Goal: Task Accomplishment & Management: Complete application form

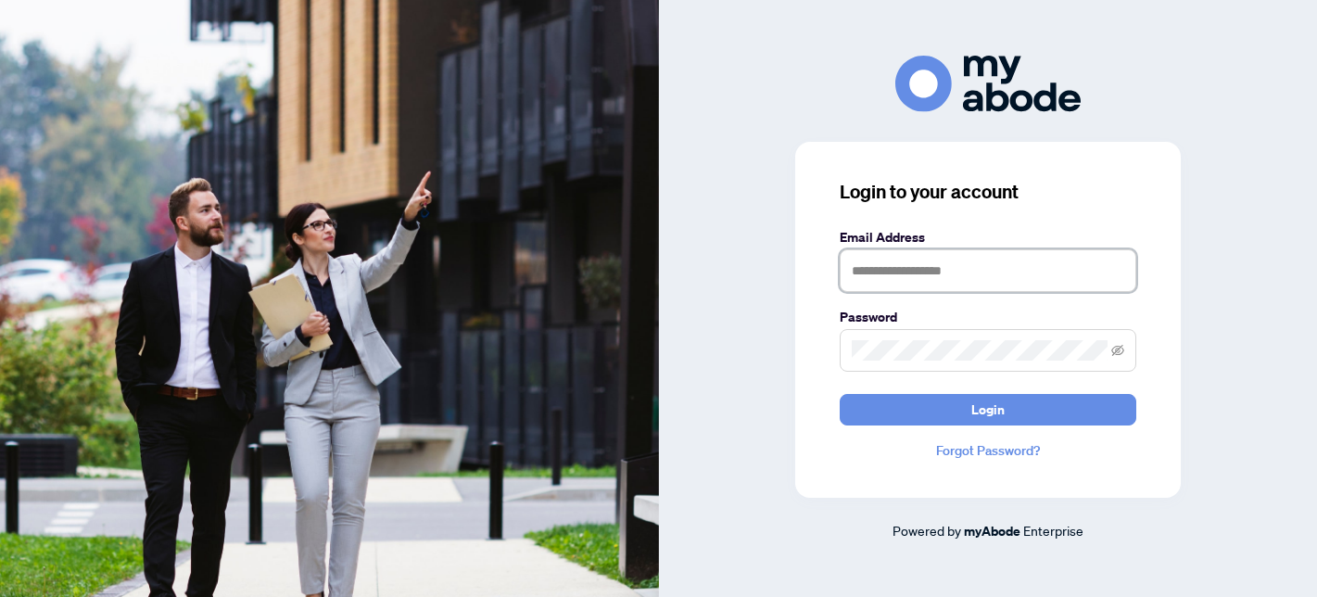
click at [877, 268] on input "text" at bounding box center [988, 270] width 297 height 43
type input "**********"
click at [840, 394] on button "Login" at bounding box center [988, 410] width 297 height 32
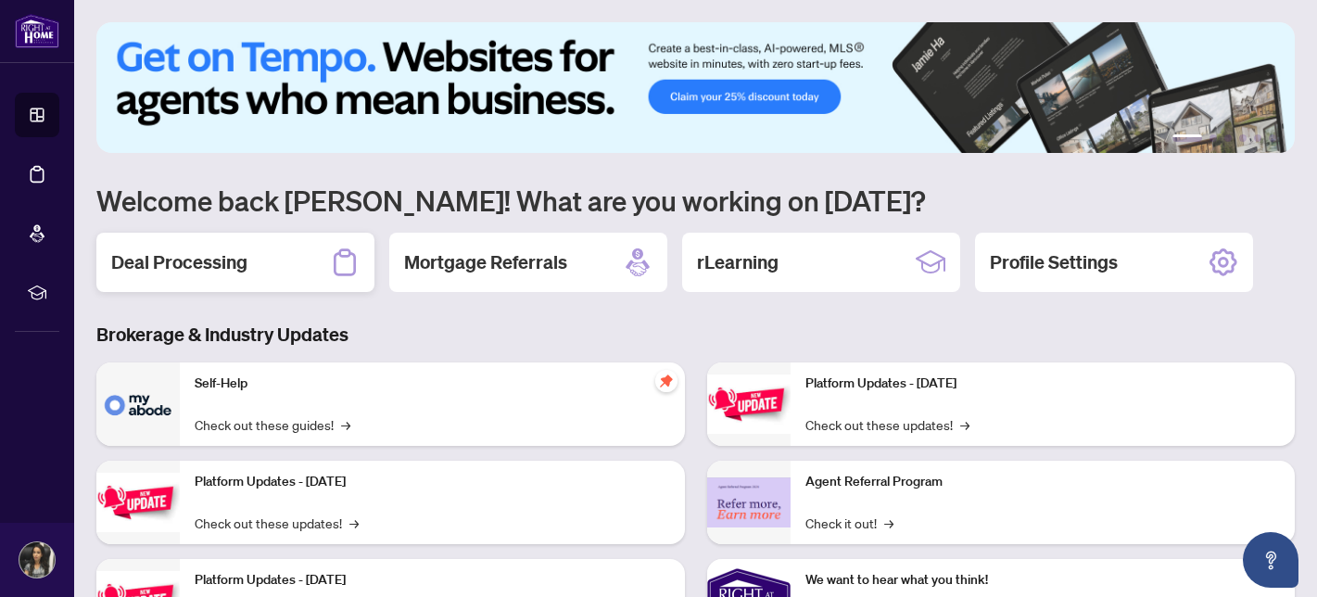
click at [158, 259] on h2 "Deal Processing" at bounding box center [179, 262] width 136 height 26
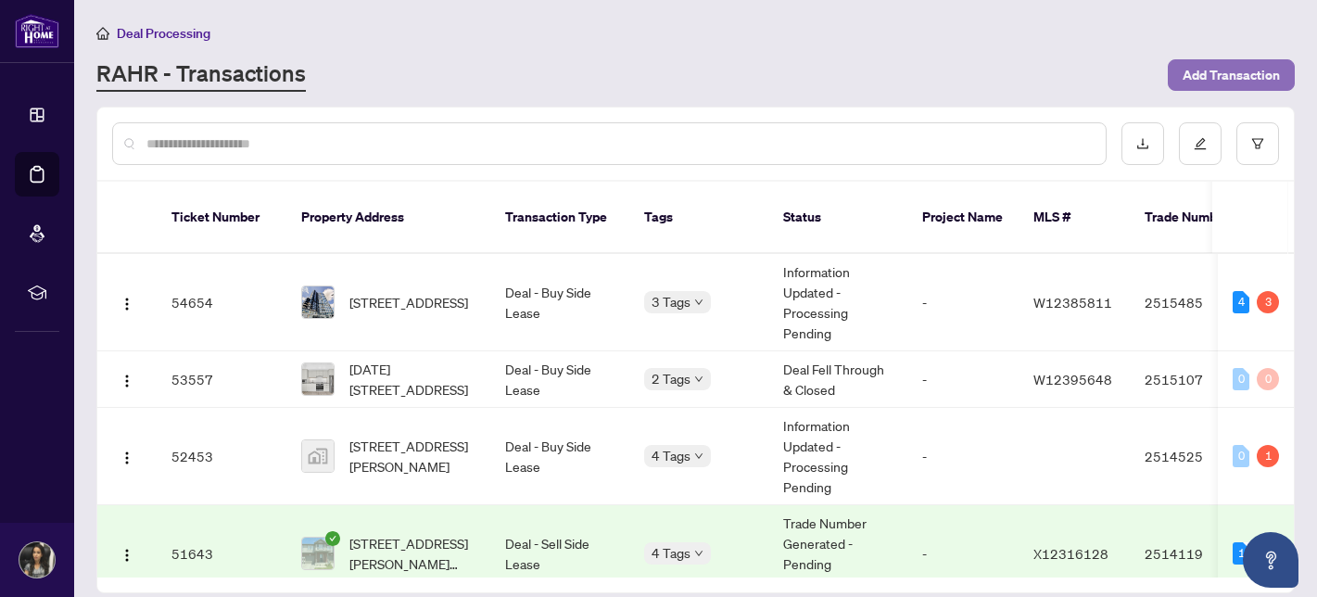
click at [1204, 89] on button "Add Transaction" at bounding box center [1231, 75] width 127 height 32
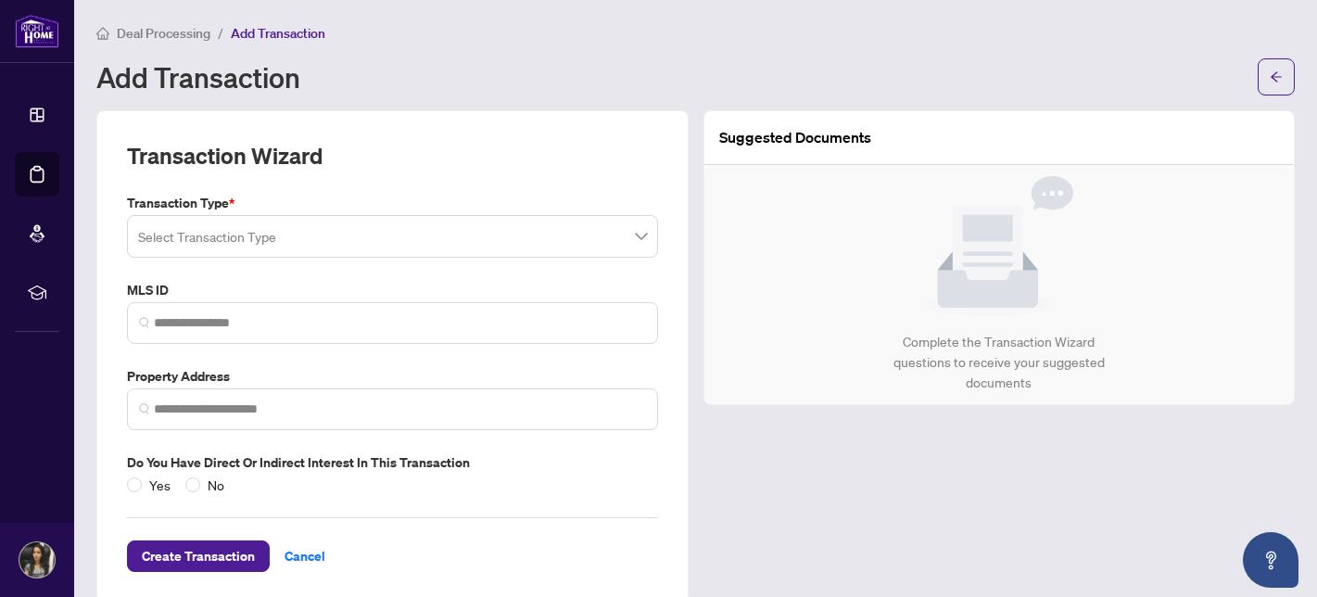
click at [273, 237] on input "search" at bounding box center [384, 239] width 492 height 41
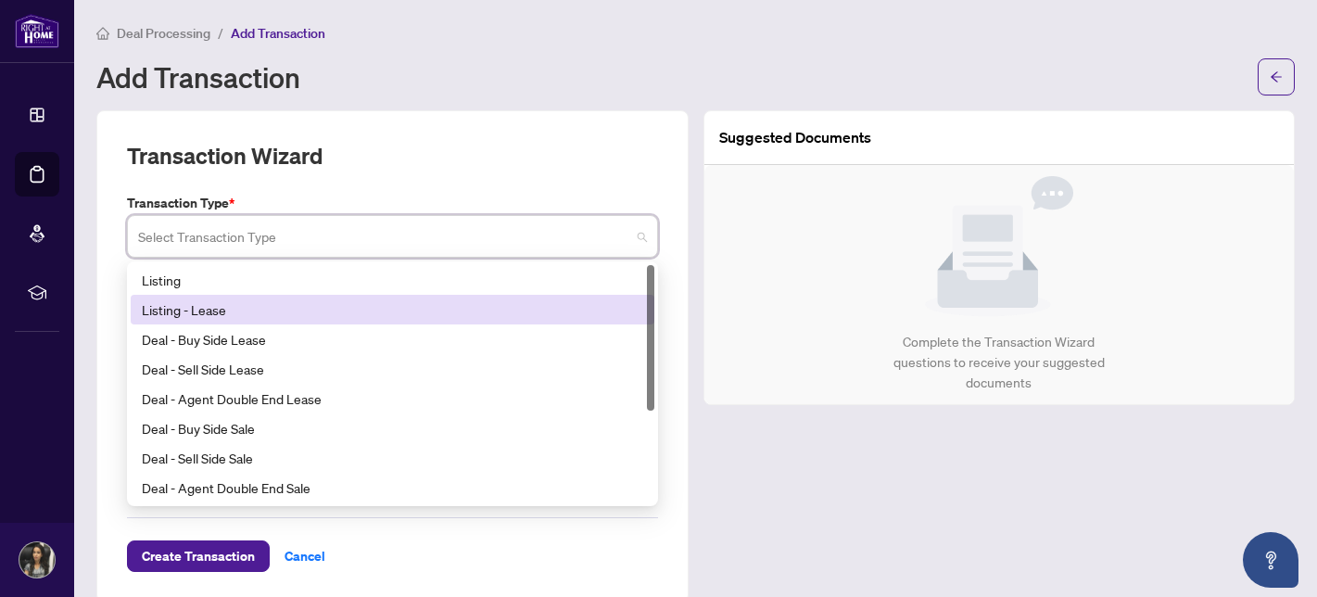
click at [248, 313] on div "Listing - Lease" at bounding box center [392, 309] width 501 height 20
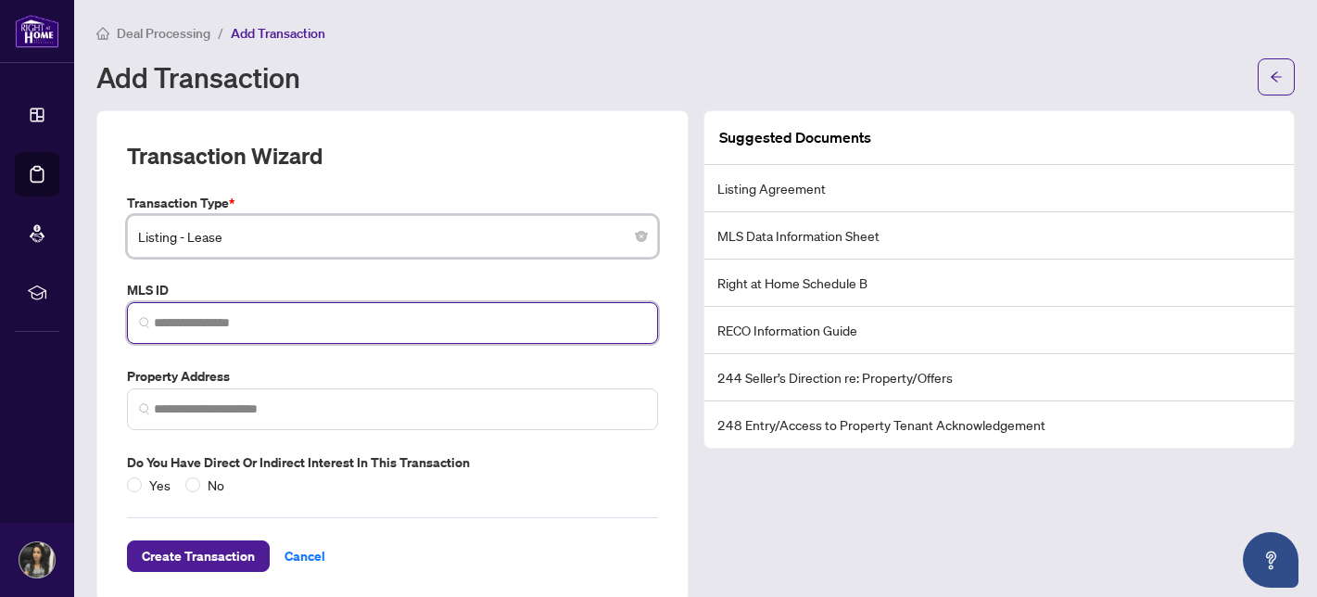
click at [224, 320] on input "search" at bounding box center [400, 322] width 492 height 19
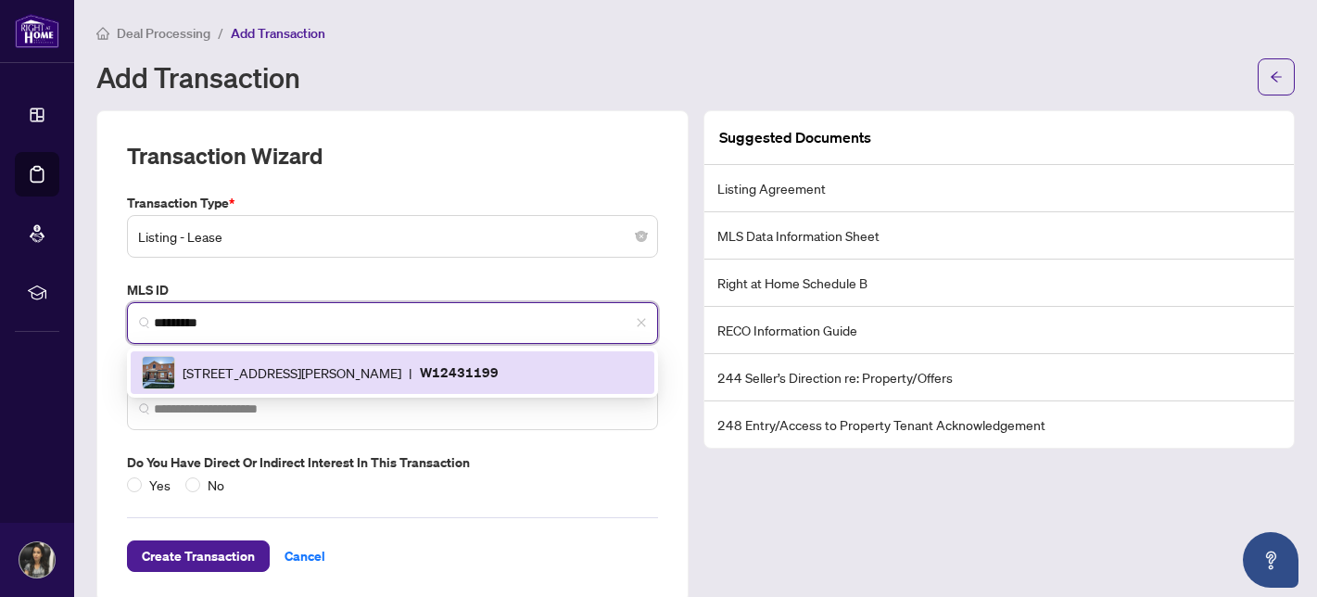
click at [456, 385] on div "[STREET_ADDRESS][GEOGRAPHIC_DATA][PERSON_NAME]" at bounding box center [392, 372] width 501 height 33
type input "*********"
type input "**********"
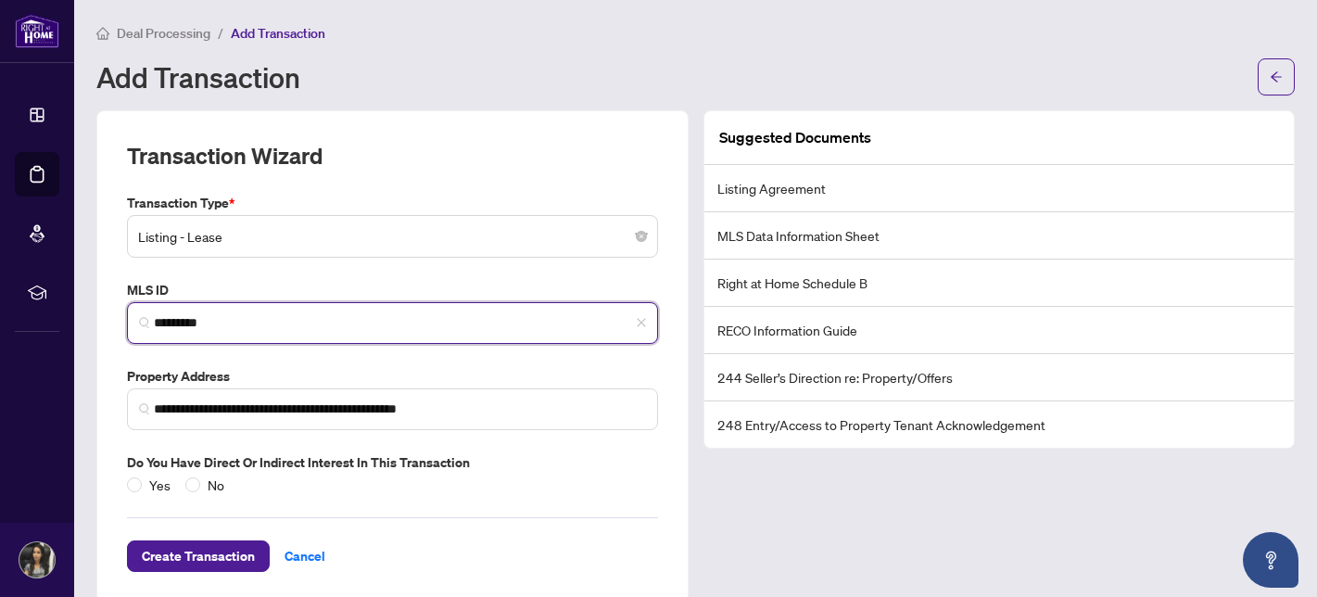
scroll to position [23, 0]
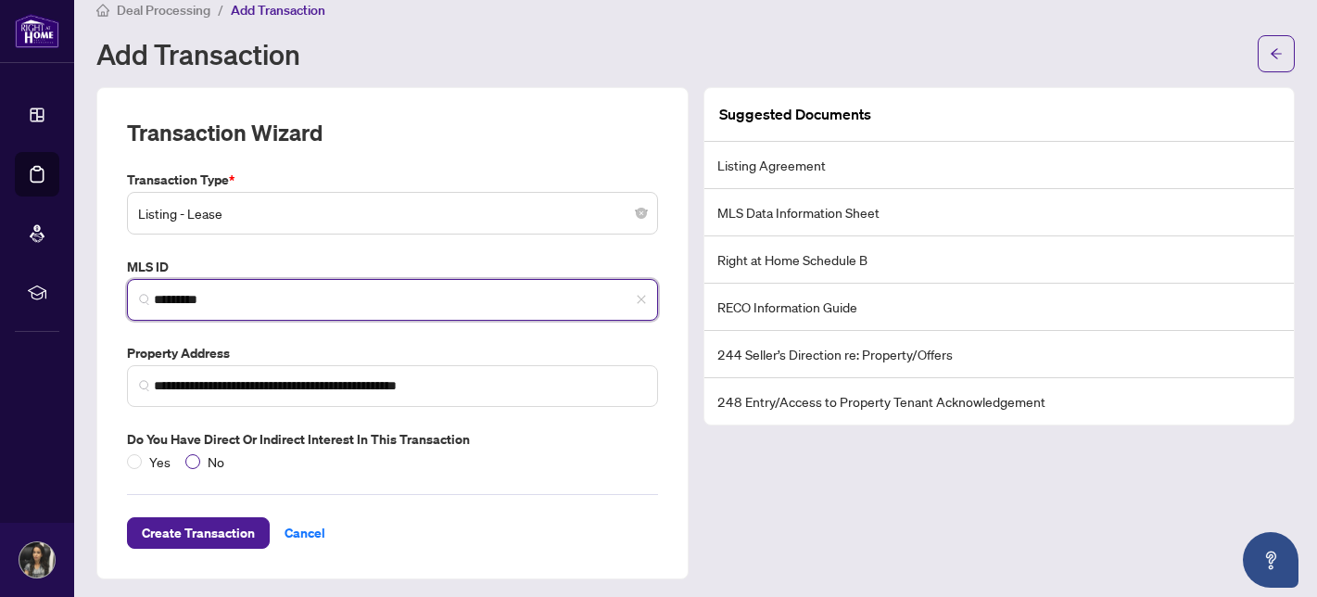
type input "*********"
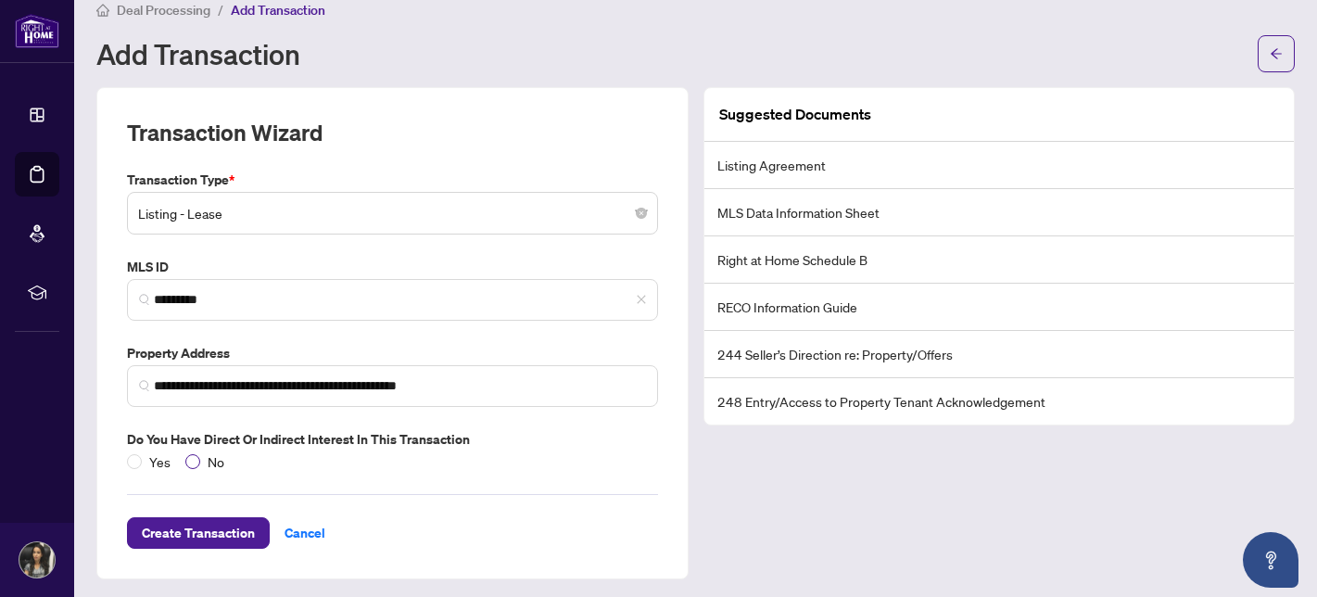
click at [203, 463] on span "No" at bounding box center [216, 461] width 32 height 20
click at [196, 534] on span "Create Transaction" at bounding box center [198, 533] width 113 height 30
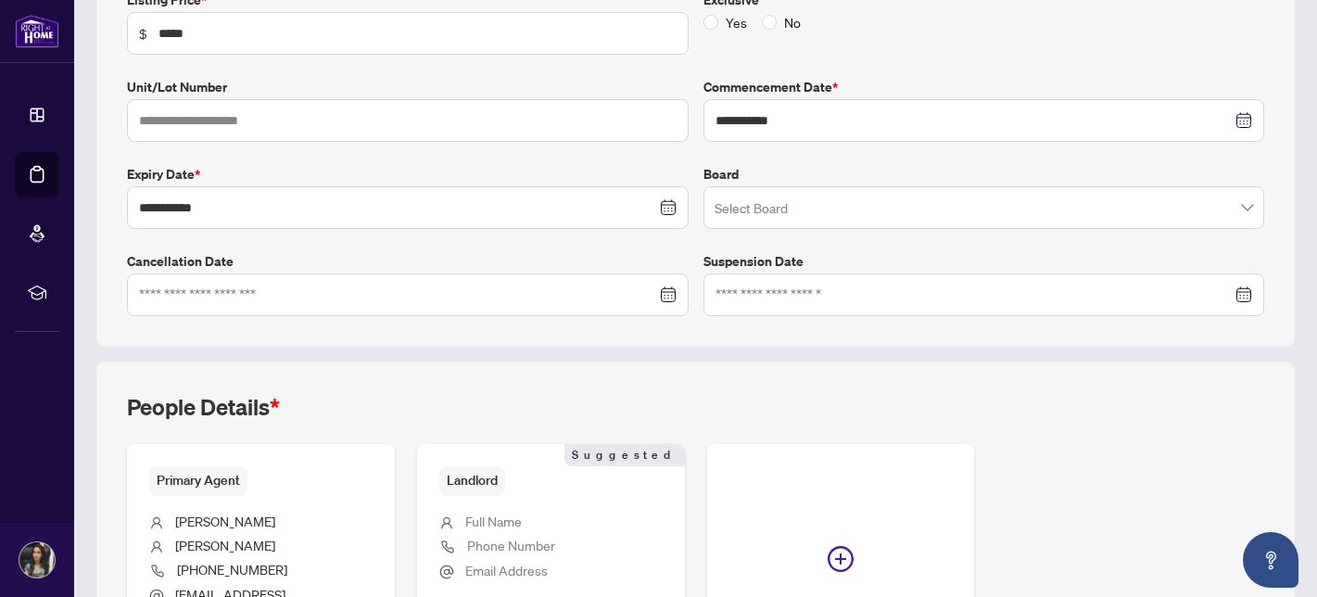
scroll to position [349, 0]
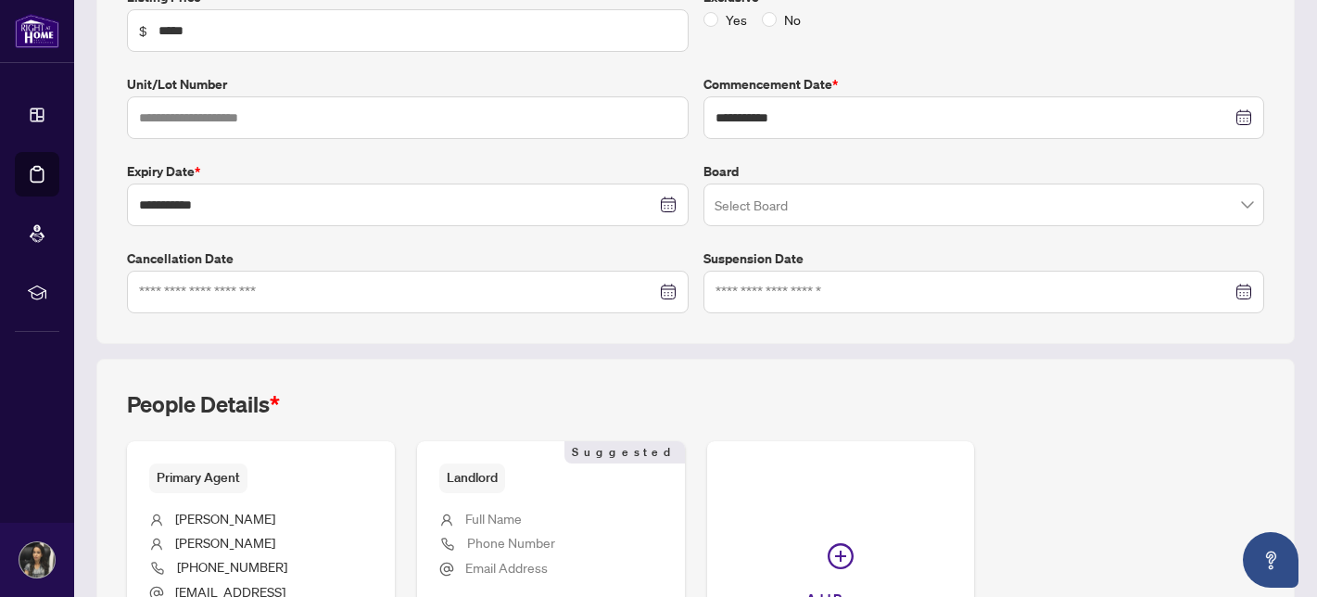
click at [758, 208] on input "search" at bounding box center [975, 207] width 523 height 41
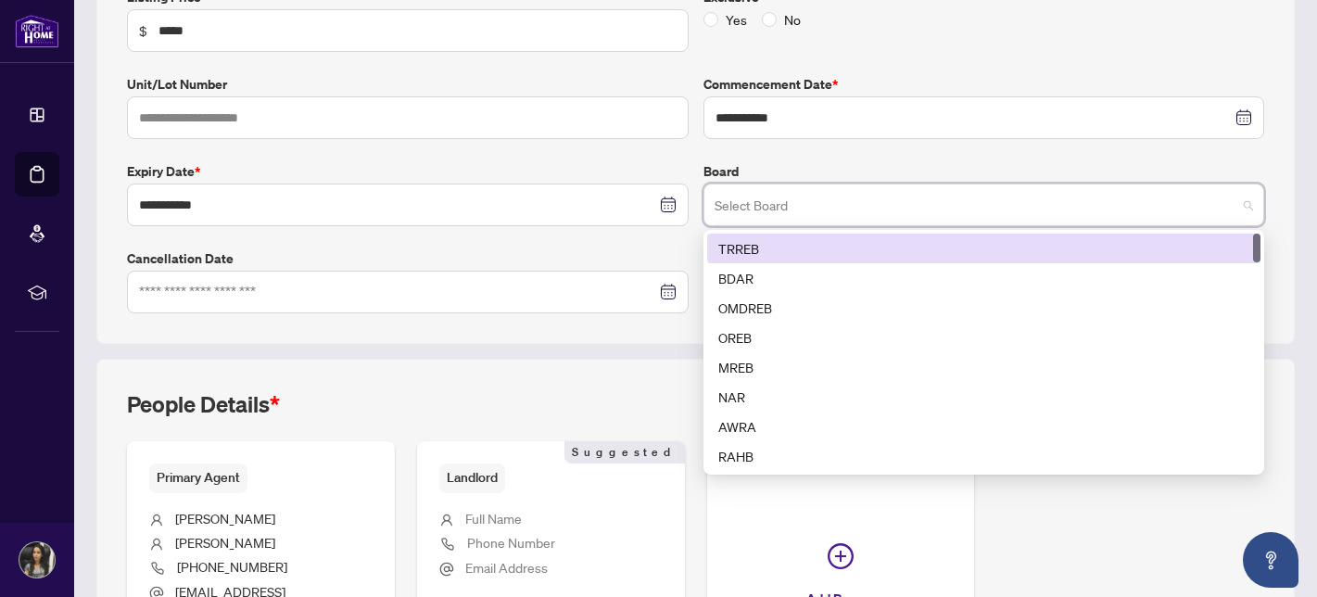
click at [756, 246] on div "TRREB" at bounding box center [984, 248] width 532 height 20
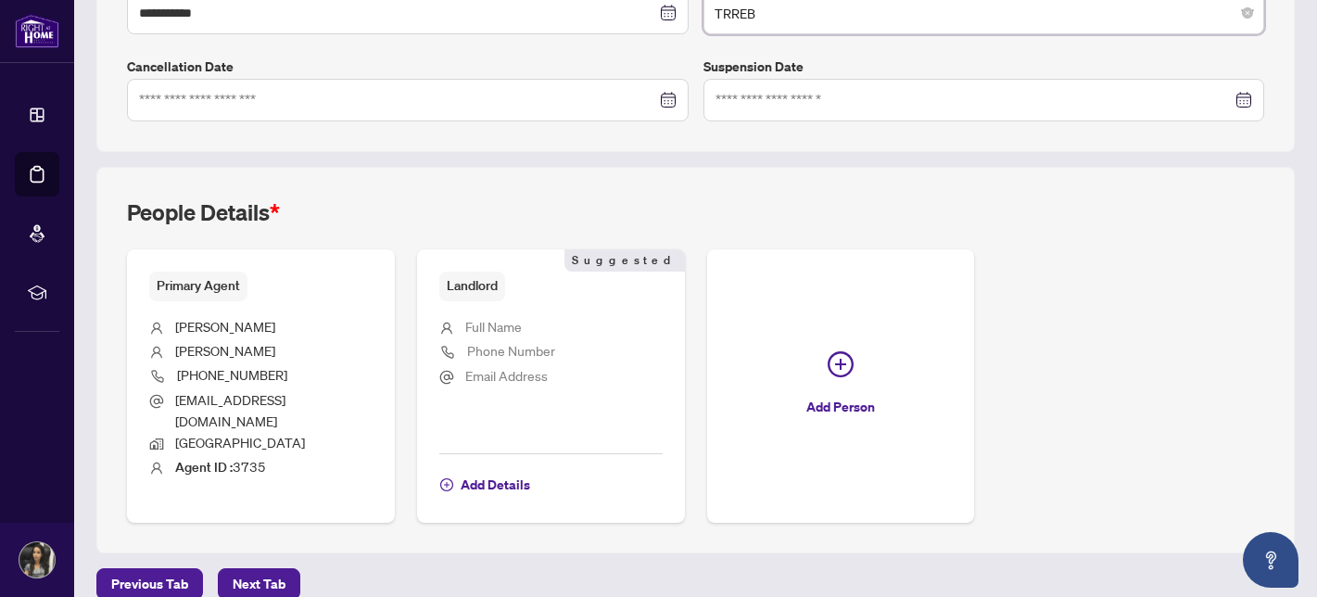
scroll to position [546, 0]
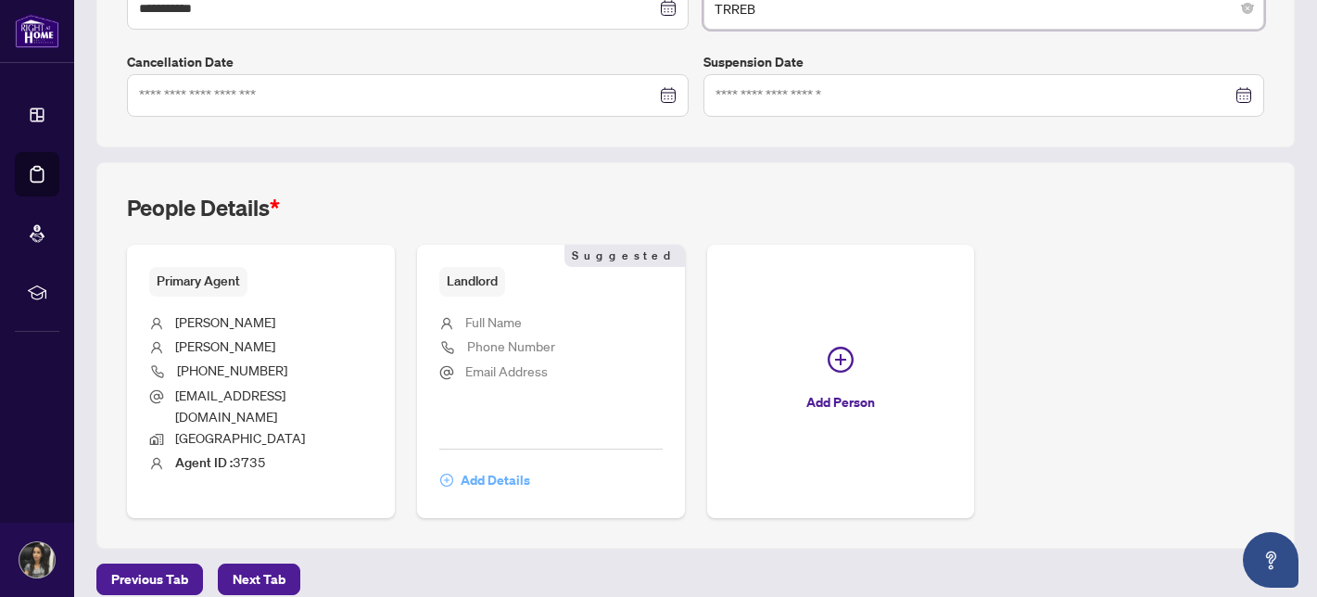
click at [483, 465] on span "Add Details" at bounding box center [495, 480] width 69 height 30
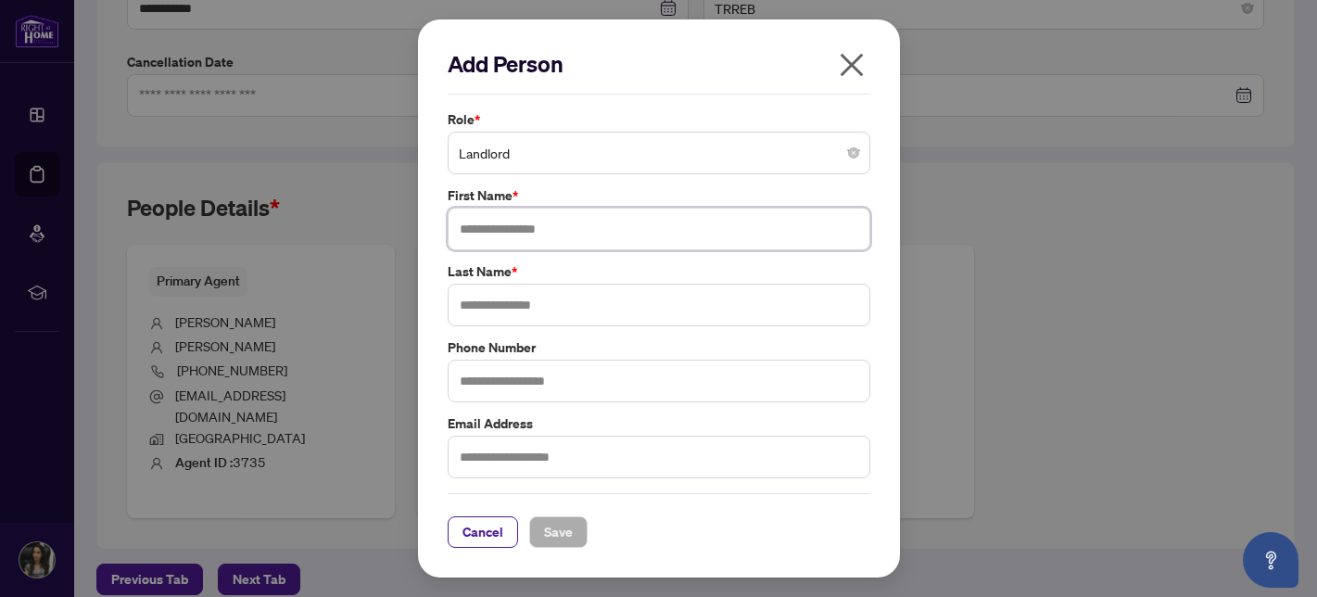
click at [509, 223] on input "text" at bounding box center [659, 229] width 423 height 43
type input "******"
click at [514, 295] on input "text" at bounding box center [659, 305] width 423 height 43
type input "*******"
click at [514, 374] on input "text" at bounding box center [659, 381] width 423 height 43
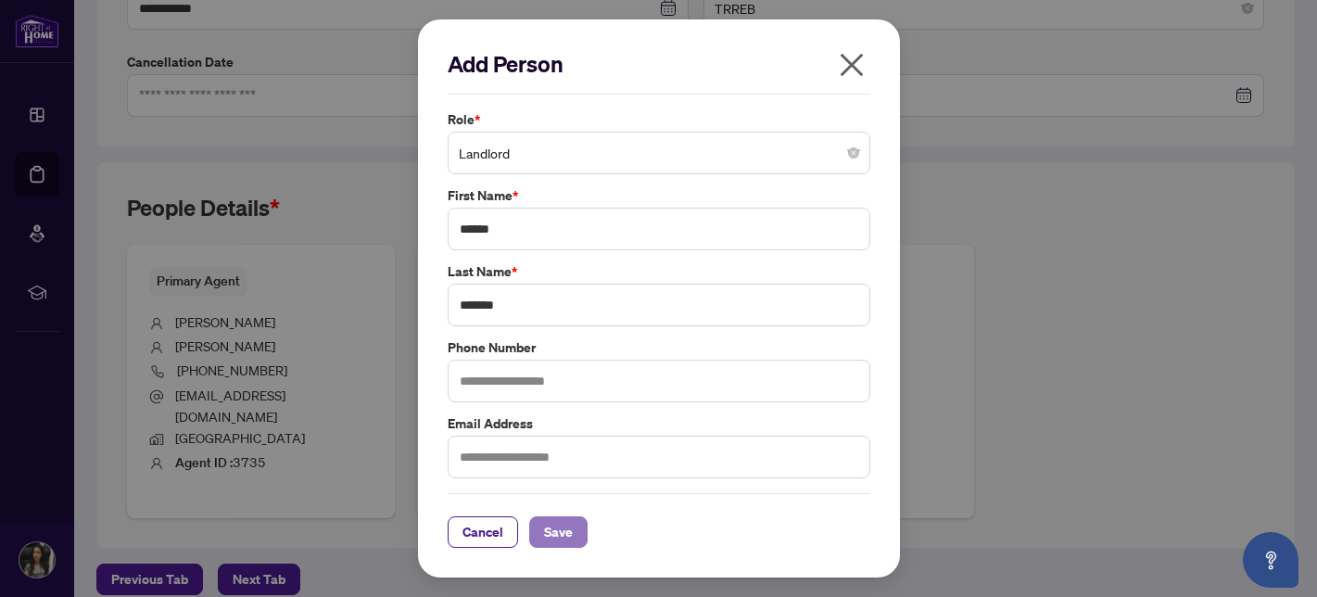
click at [548, 538] on span "Save" at bounding box center [558, 532] width 29 height 30
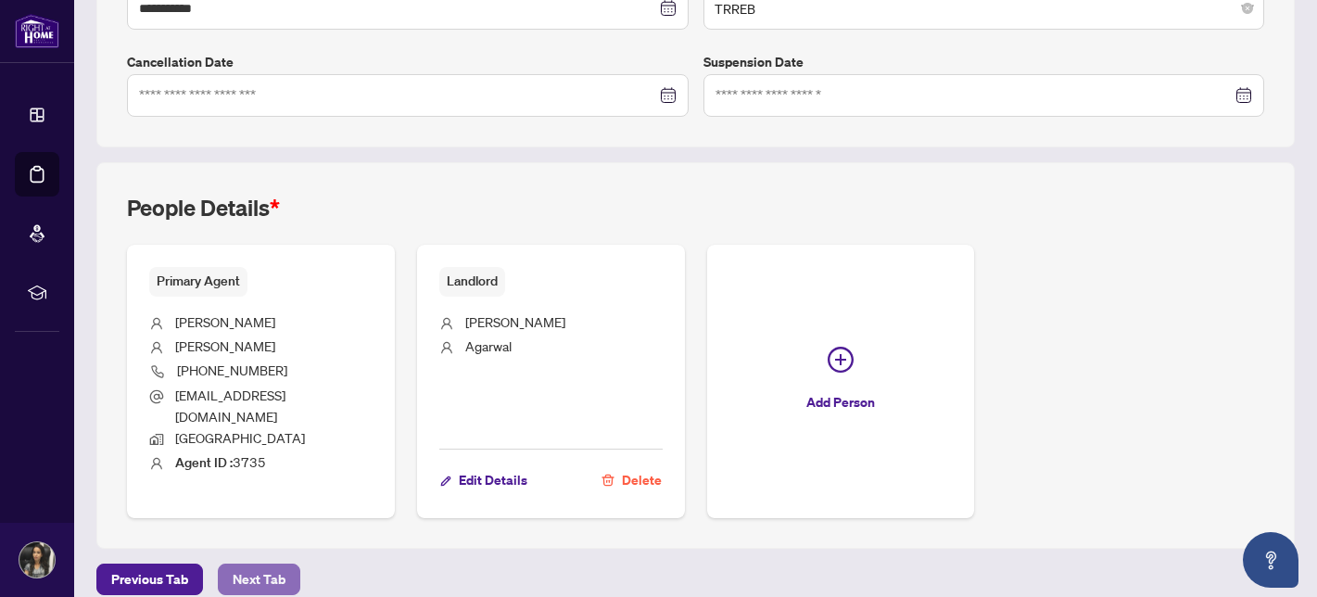
click at [260, 564] on span "Next Tab" at bounding box center [259, 579] width 53 height 30
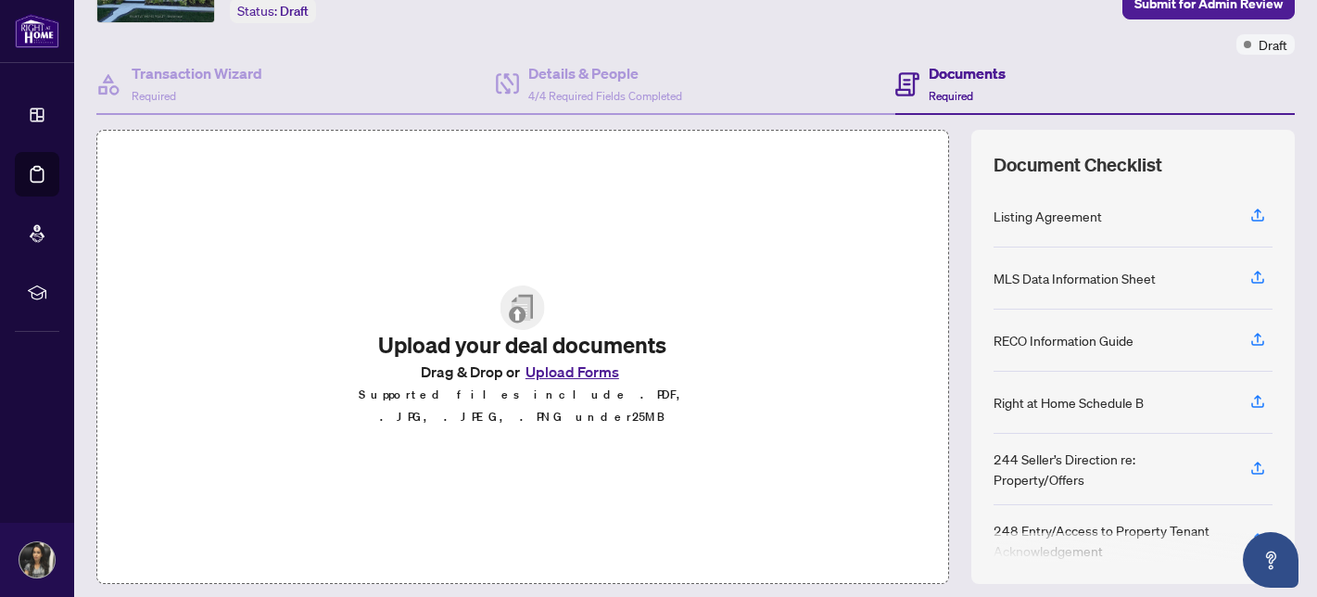
scroll to position [129, 0]
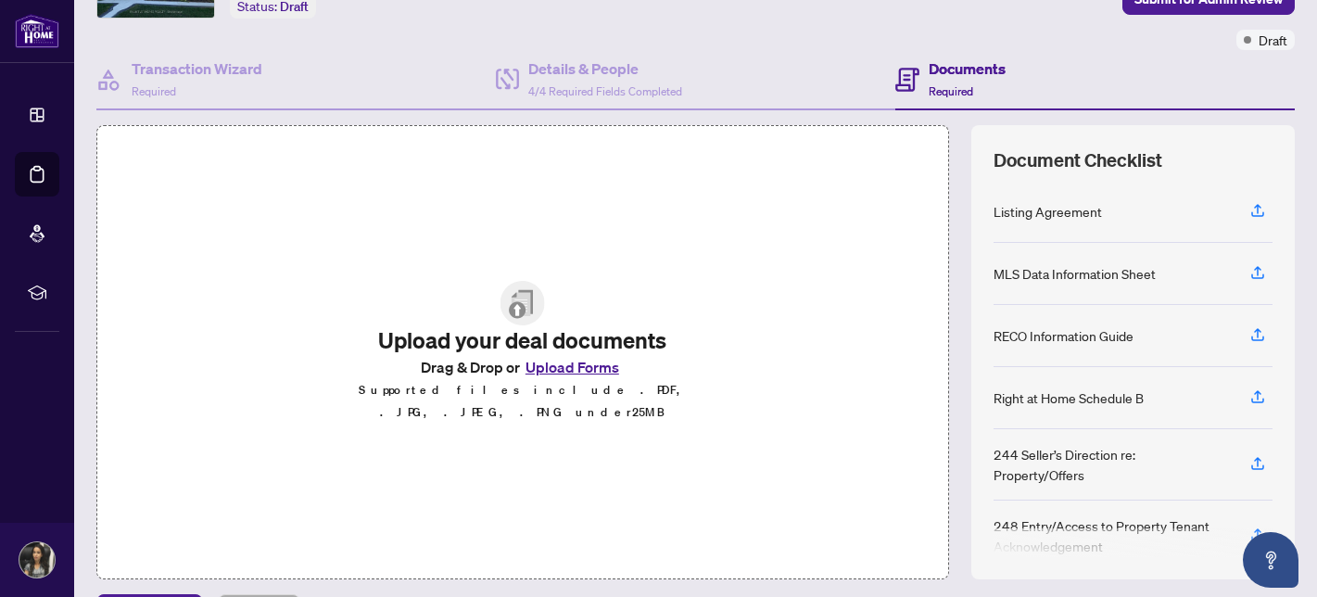
click at [546, 370] on button "Upload Forms" at bounding box center [572, 367] width 105 height 24
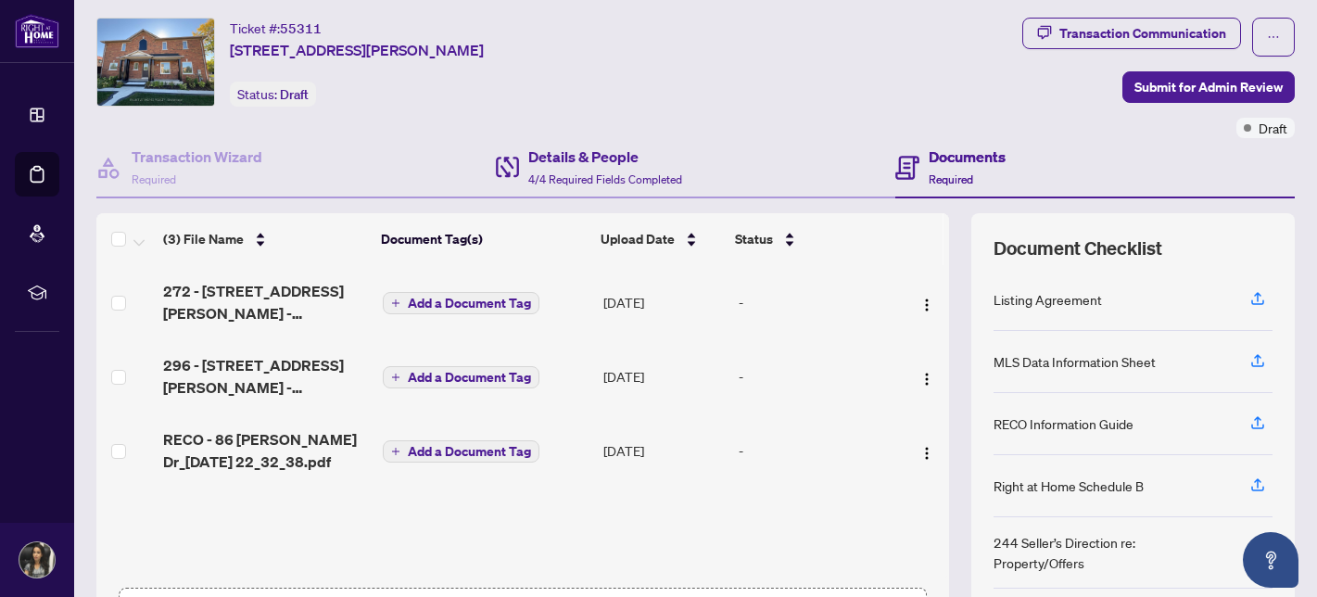
scroll to position [0, 0]
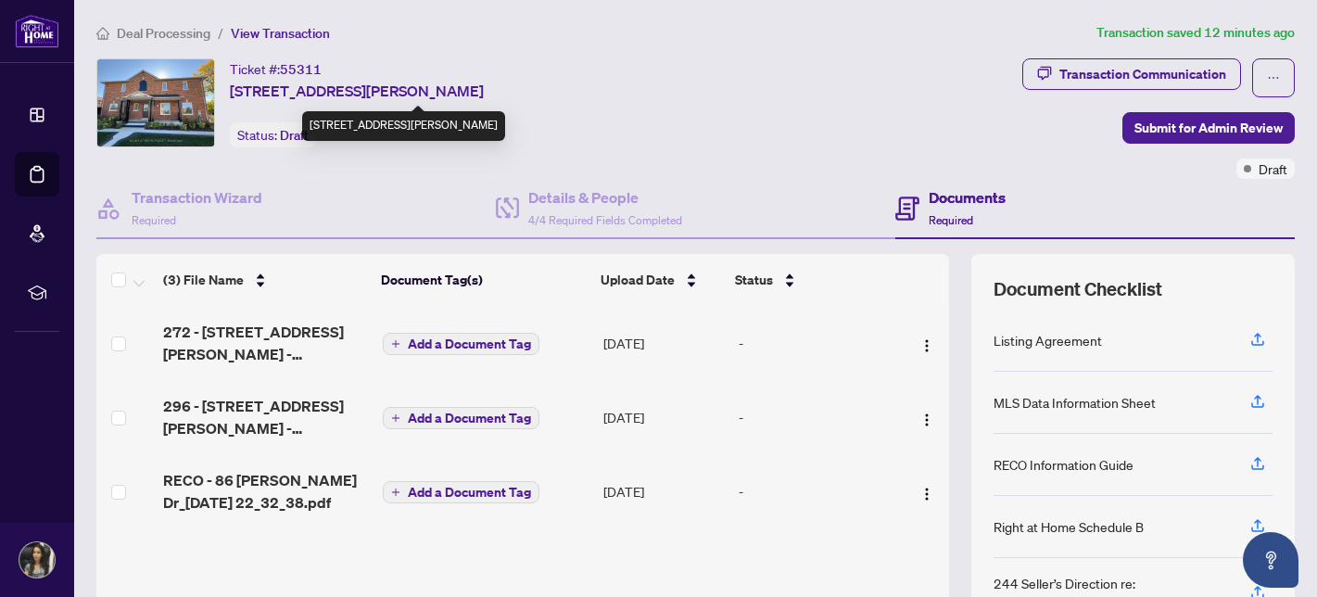
drag, startPoint x: 488, startPoint y: 87, endPoint x: 546, endPoint y: 90, distance: 57.5
click at [484, 90] on span "[STREET_ADDRESS][PERSON_NAME]" at bounding box center [357, 91] width 254 height 22
copy span "L5M 7B5"
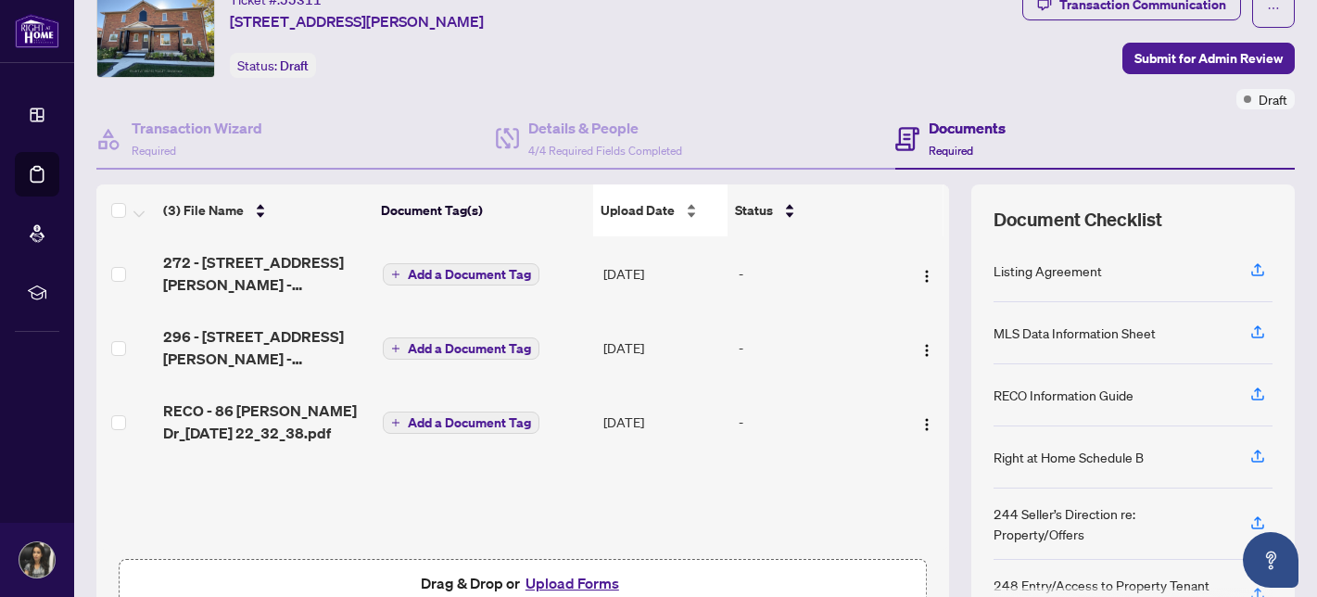
scroll to position [178, 0]
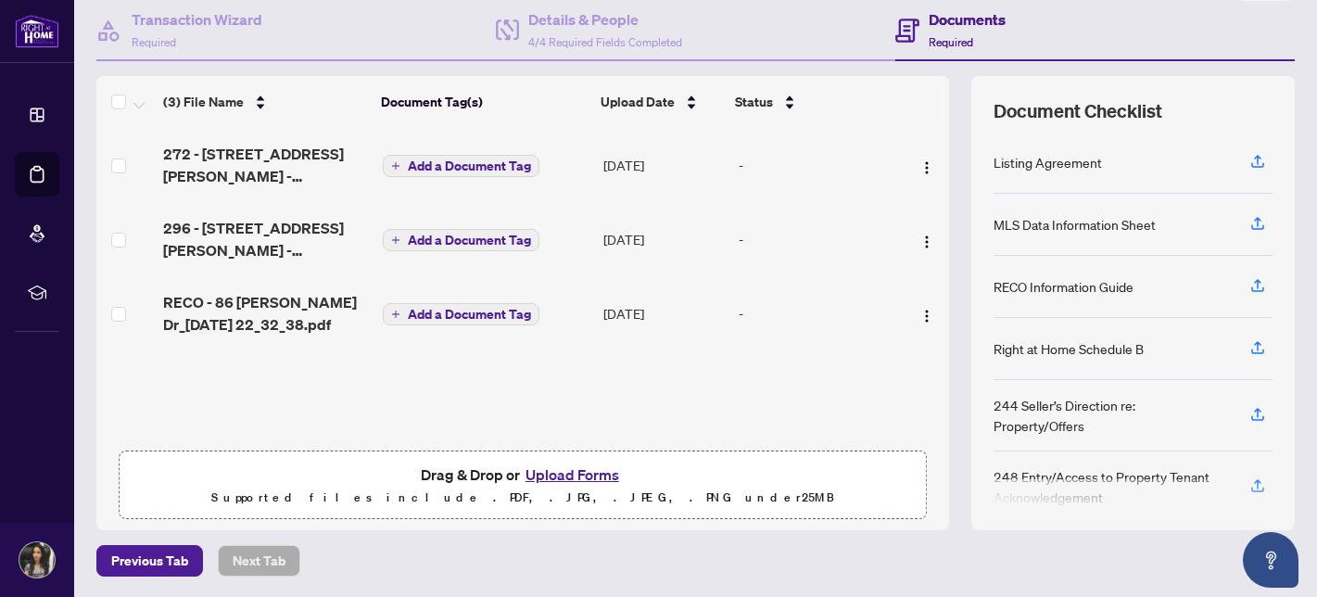
click at [543, 478] on button "Upload Forms" at bounding box center [572, 474] width 105 height 24
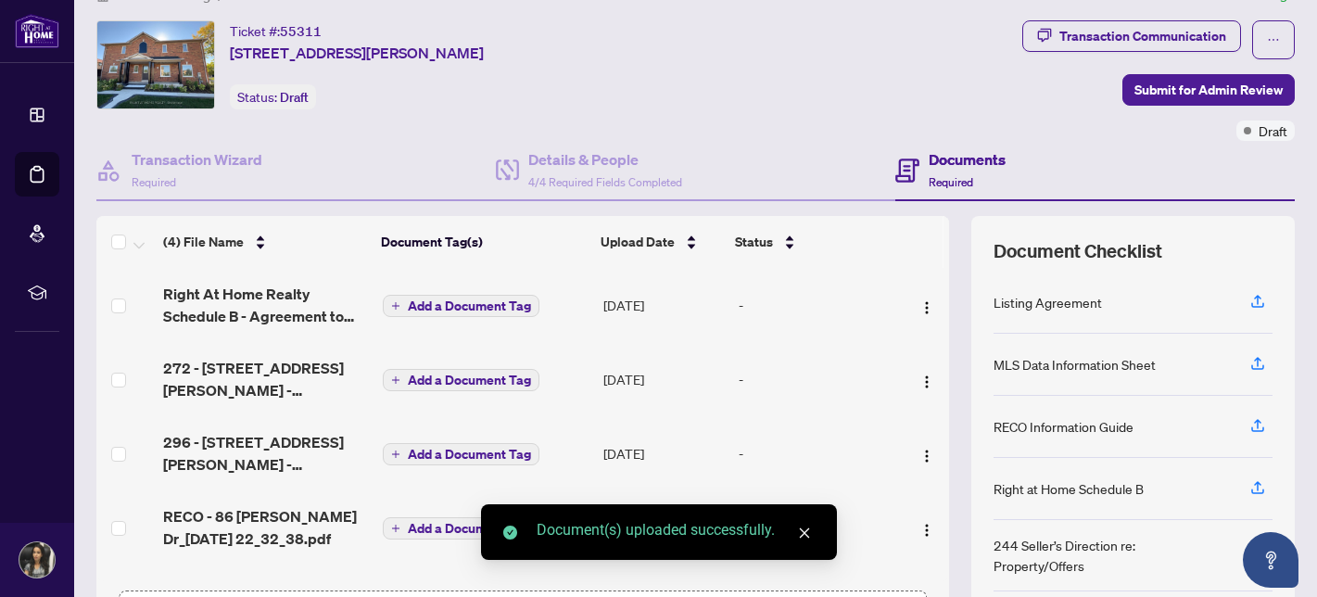
scroll to position [0, 0]
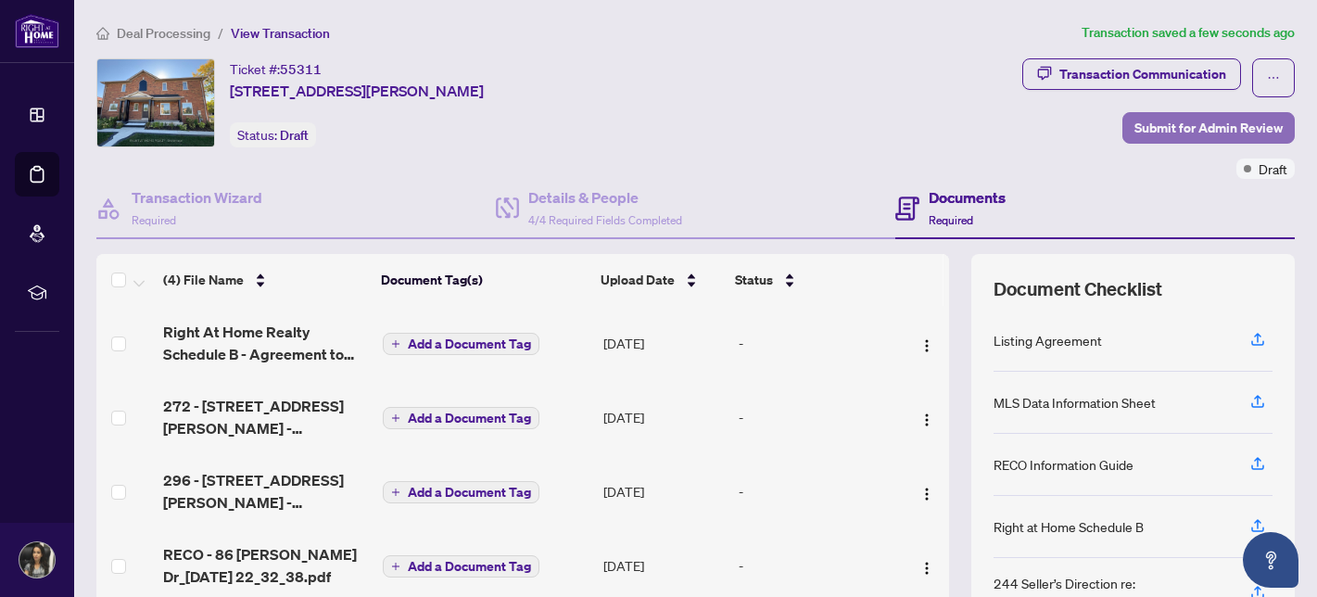
click at [1176, 116] on span "Submit for Admin Review" at bounding box center [1208, 128] width 148 height 30
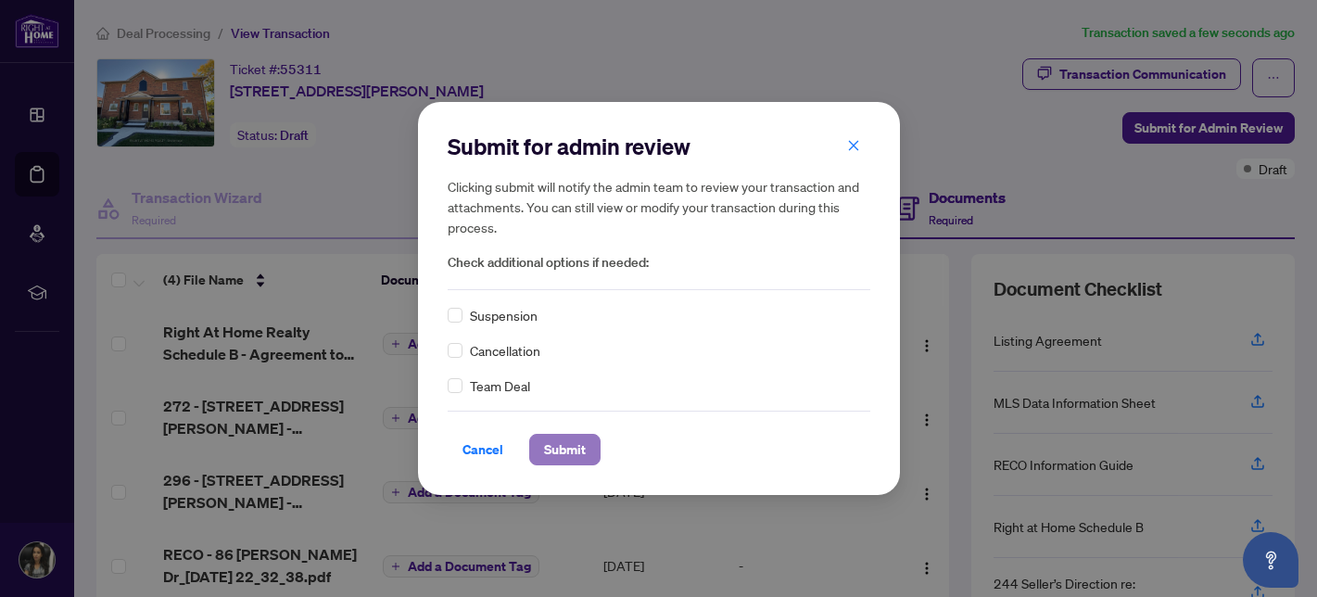
click at [571, 446] on span "Submit" at bounding box center [565, 450] width 42 height 30
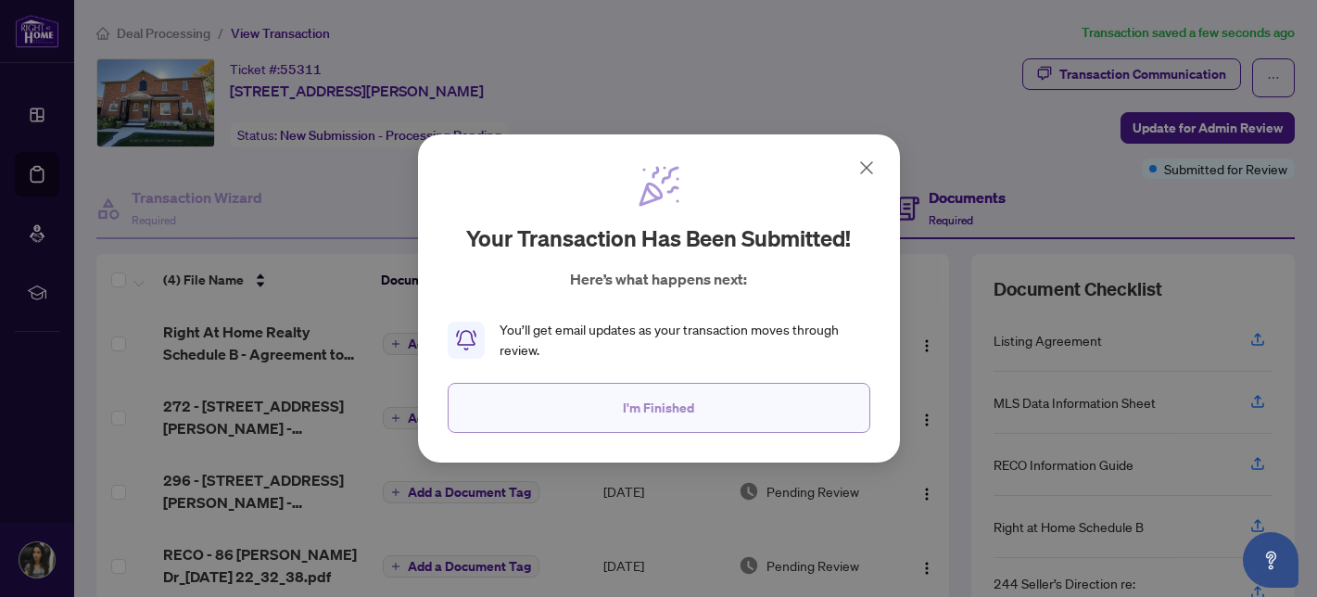
click at [690, 411] on span "I'm Finished" at bounding box center [658, 408] width 71 height 30
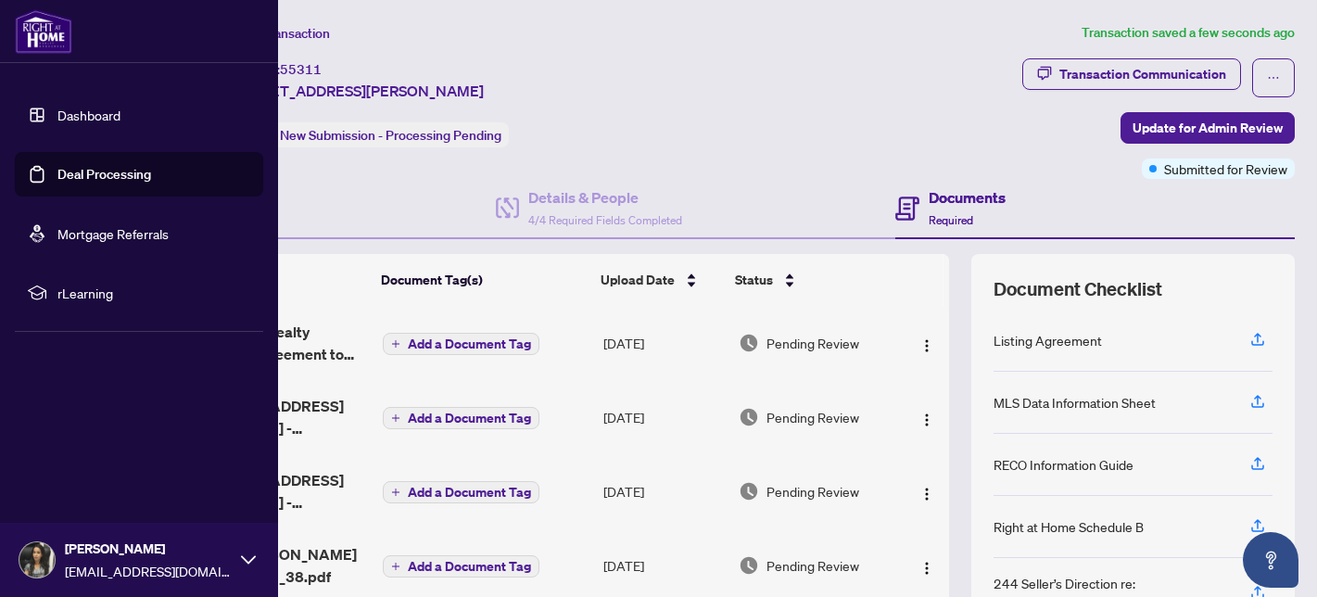
click at [57, 174] on link "Deal Processing" at bounding box center [104, 174] width 94 height 17
